Goal: Check status: Check status

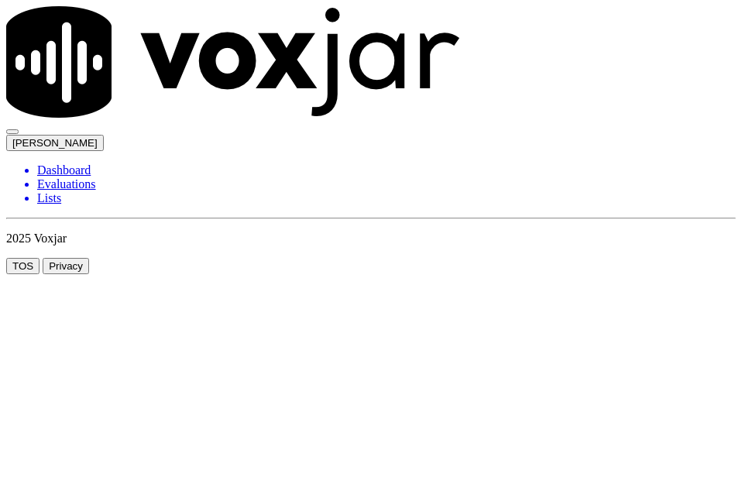
click at [60, 163] on li "Dashboard" at bounding box center [386, 170] width 698 height 14
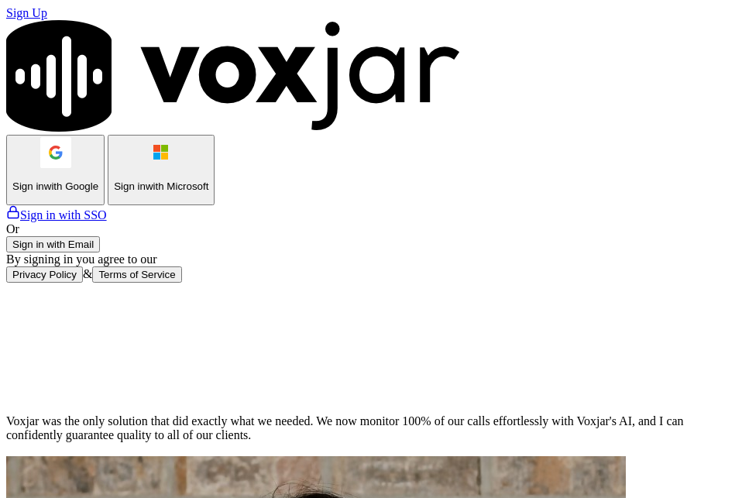
click at [100, 252] on button "Sign in with Email" at bounding box center [53, 244] width 94 height 16
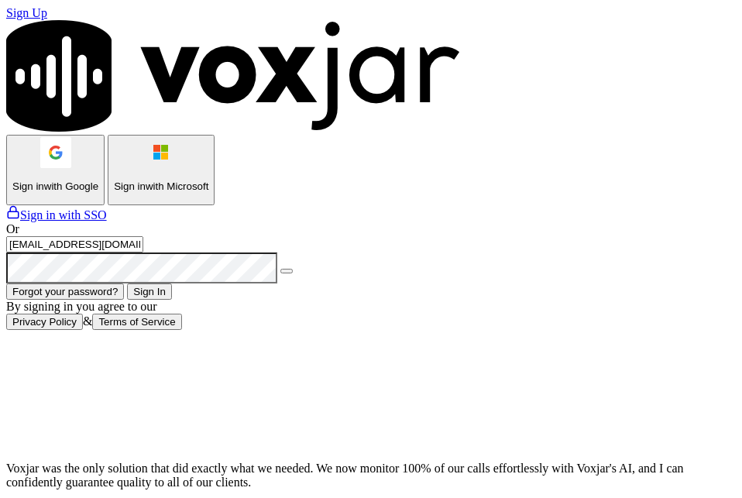
click at [172, 300] on button "Sign In" at bounding box center [149, 291] width 45 height 16
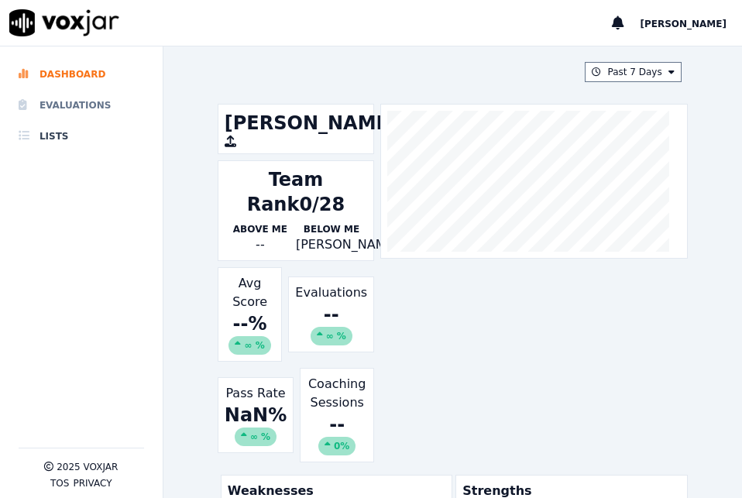
click at [85, 114] on li "Evaluations" at bounding box center [81, 105] width 125 height 31
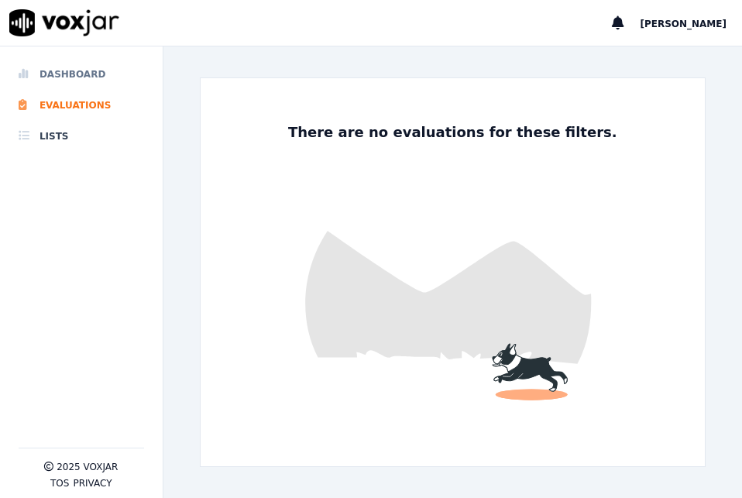
click at [87, 77] on li "Dashboard" at bounding box center [81, 74] width 125 height 31
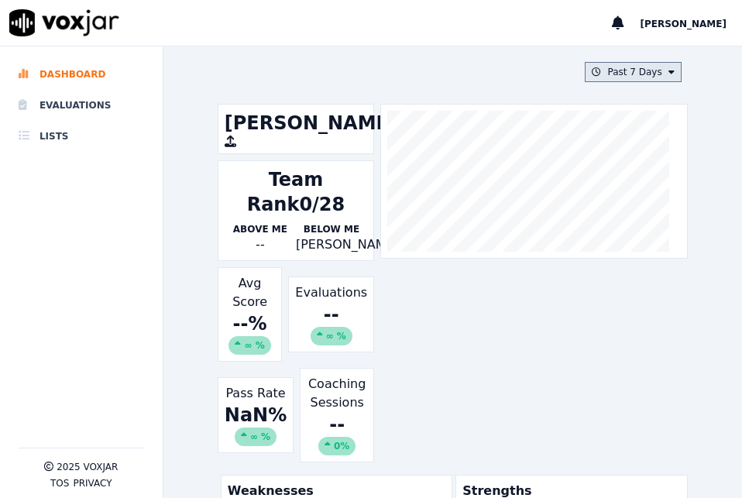
click at [634, 68] on button "Past 7 Days" at bounding box center [632, 72] width 96 height 20
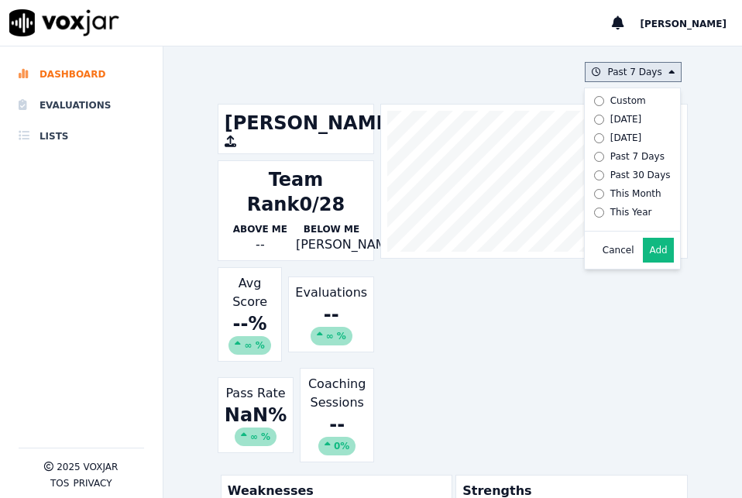
click at [628, 176] on div "Past 30 Days" at bounding box center [640, 175] width 60 height 12
drag, startPoint x: 636, startPoint y: 269, endPoint x: 622, endPoint y: 265, distance: 13.7
click at [643, 262] on button "Add" at bounding box center [658, 250] width 30 height 25
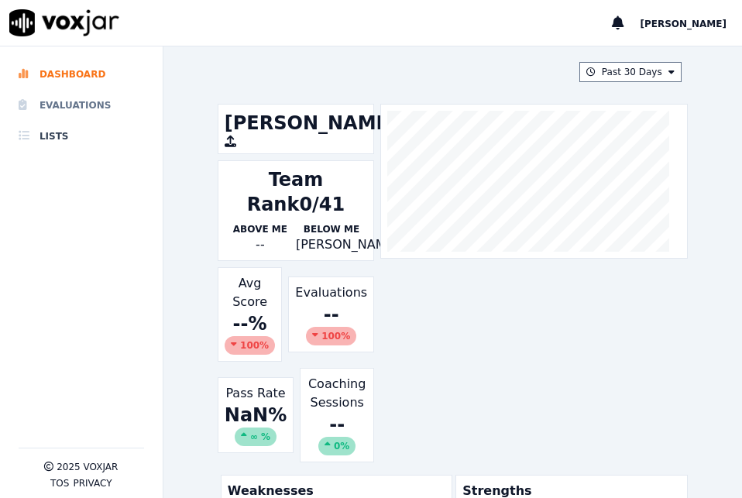
click at [88, 108] on li "Evaluations" at bounding box center [81, 105] width 125 height 31
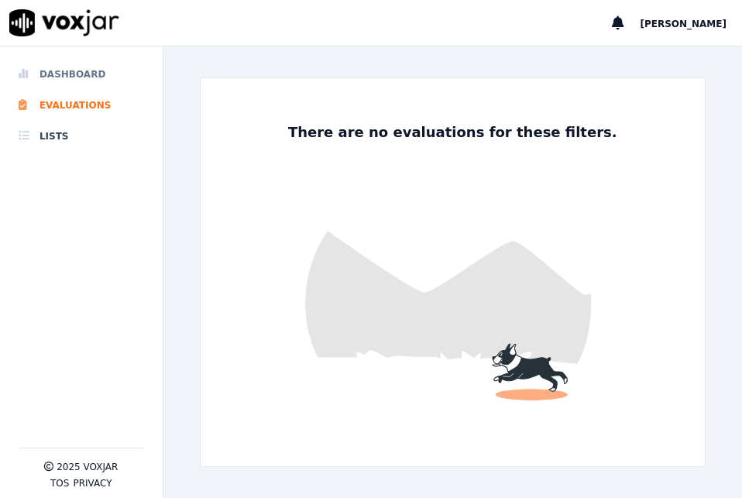
click at [100, 75] on li "Dashboard" at bounding box center [81, 74] width 125 height 31
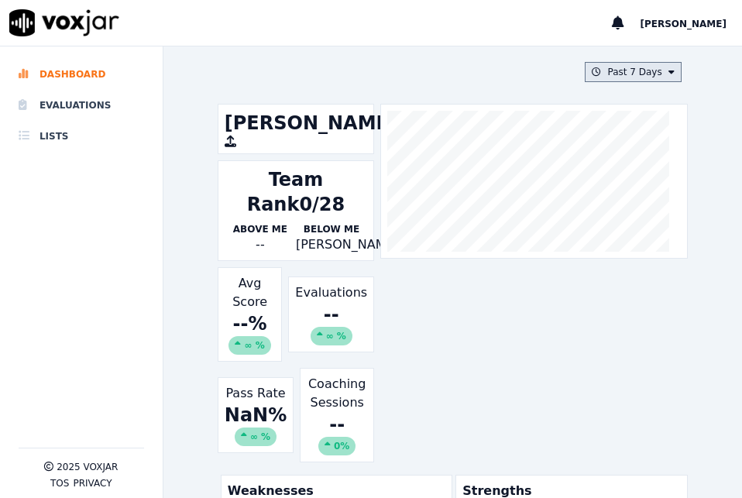
click at [617, 69] on button "Past 7 Days" at bounding box center [632, 72] width 96 height 20
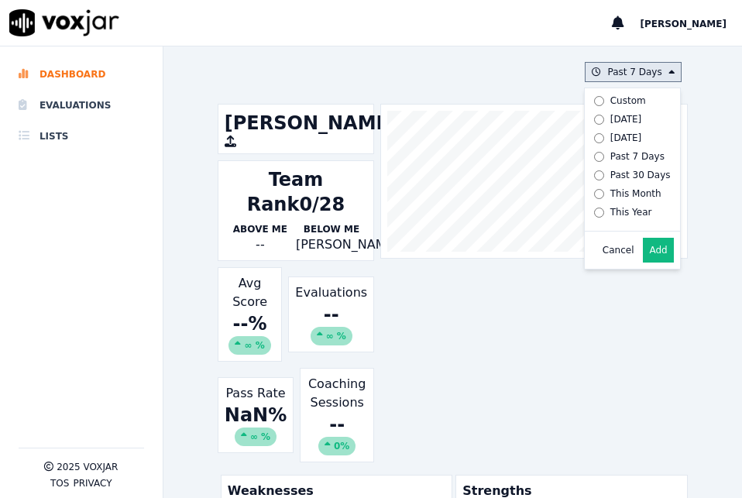
click at [617, 211] on div "This Year" at bounding box center [631, 212] width 42 height 12
click at [643, 260] on button "Add" at bounding box center [658, 250] width 30 height 25
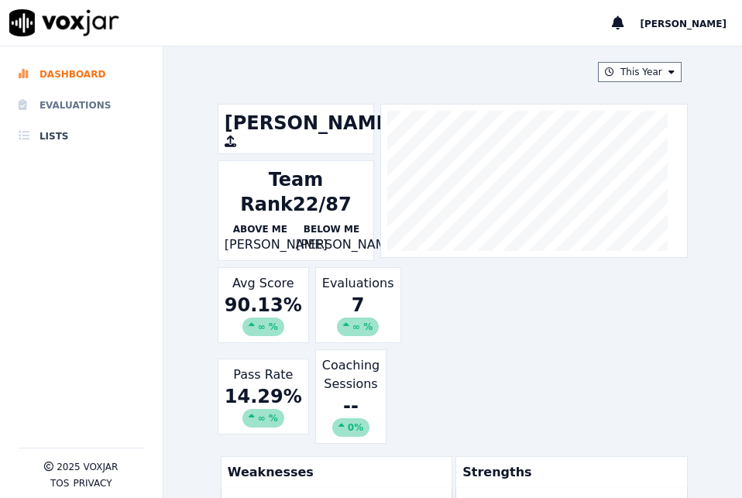
click at [59, 101] on li "Evaluations" at bounding box center [81, 105] width 125 height 31
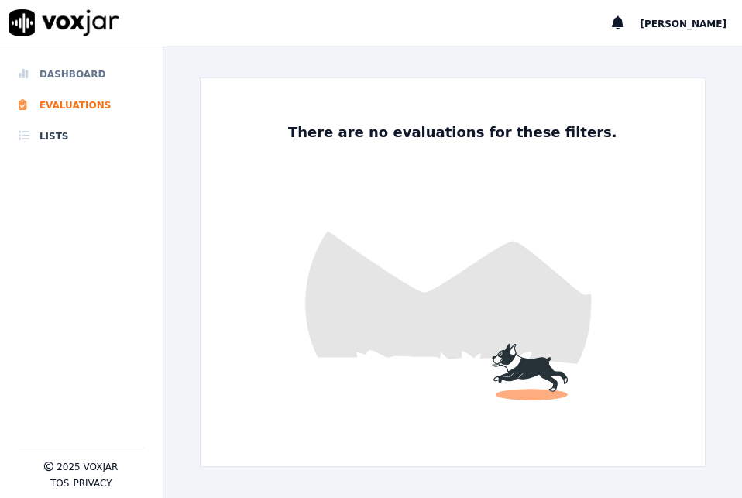
click at [74, 77] on li "Dashboard" at bounding box center [81, 74] width 125 height 31
